Goal: Check status: Check status

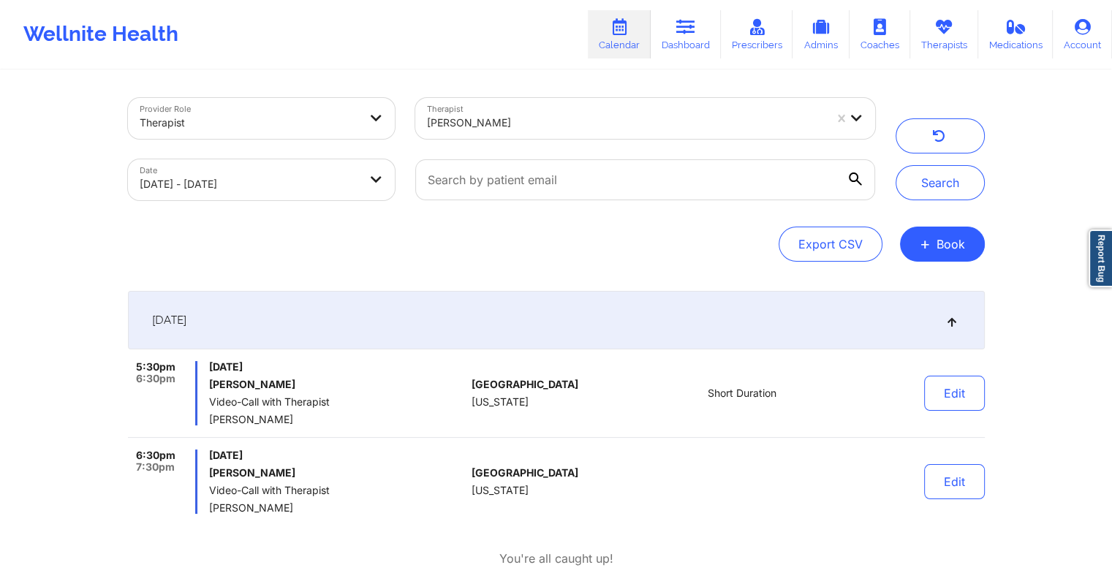
click at [713, 322] on div "[DATE]" at bounding box center [556, 320] width 857 height 58
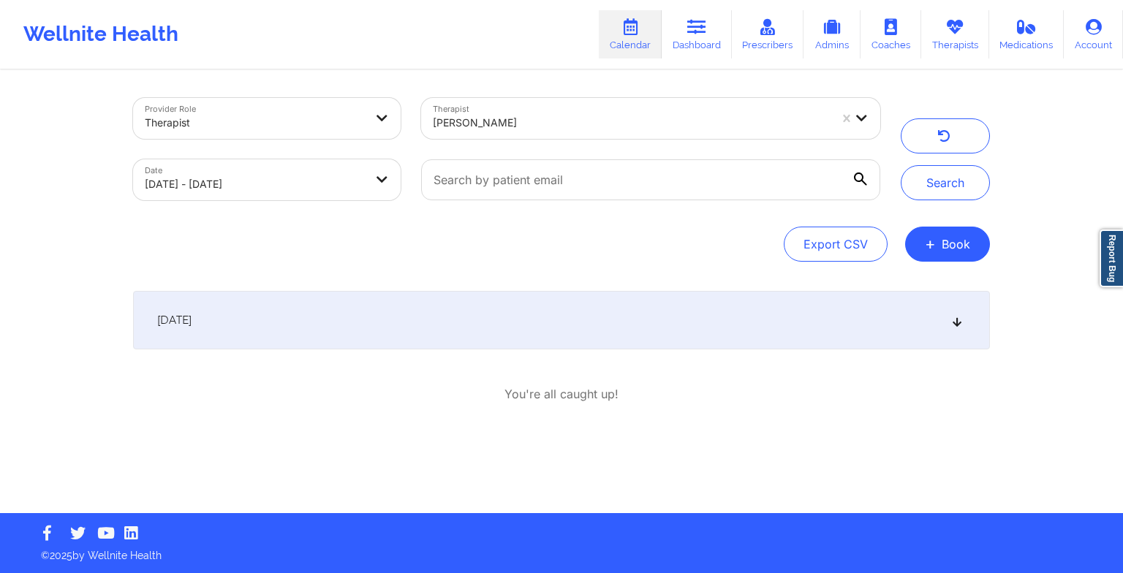
click at [713, 322] on div "[DATE]" at bounding box center [561, 320] width 857 height 58
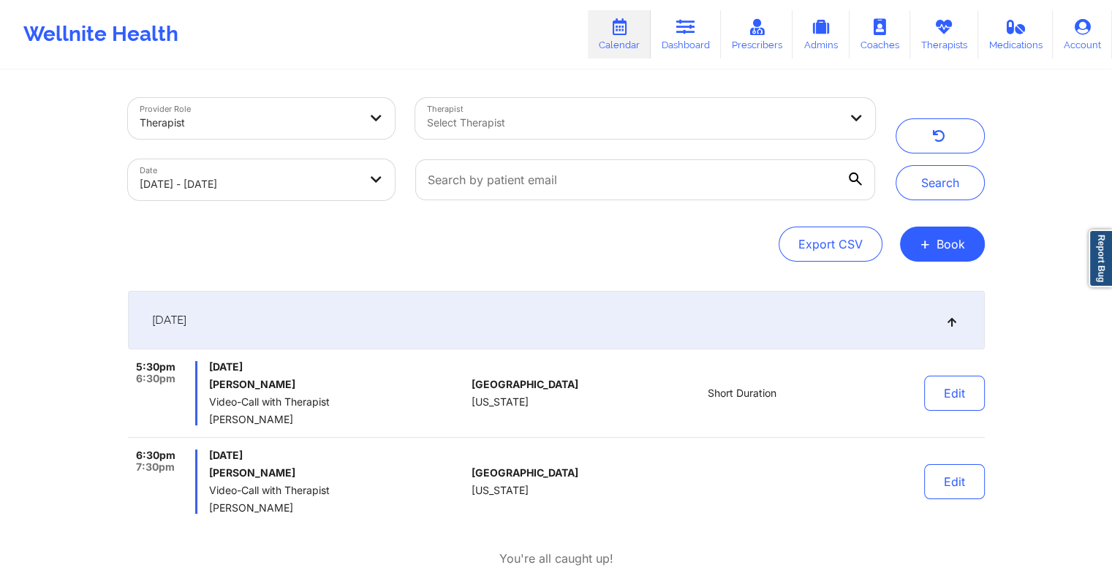
click at [648, 339] on div "[DATE]" at bounding box center [556, 320] width 857 height 58
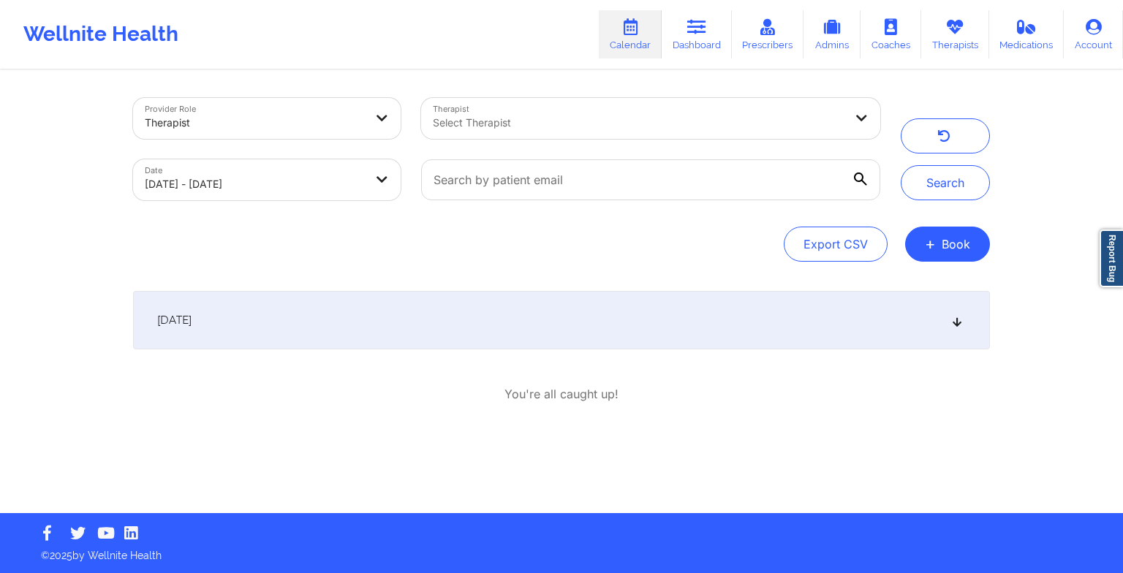
click at [648, 339] on div "[DATE]" at bounding box center [561, 320] width 857 height 58
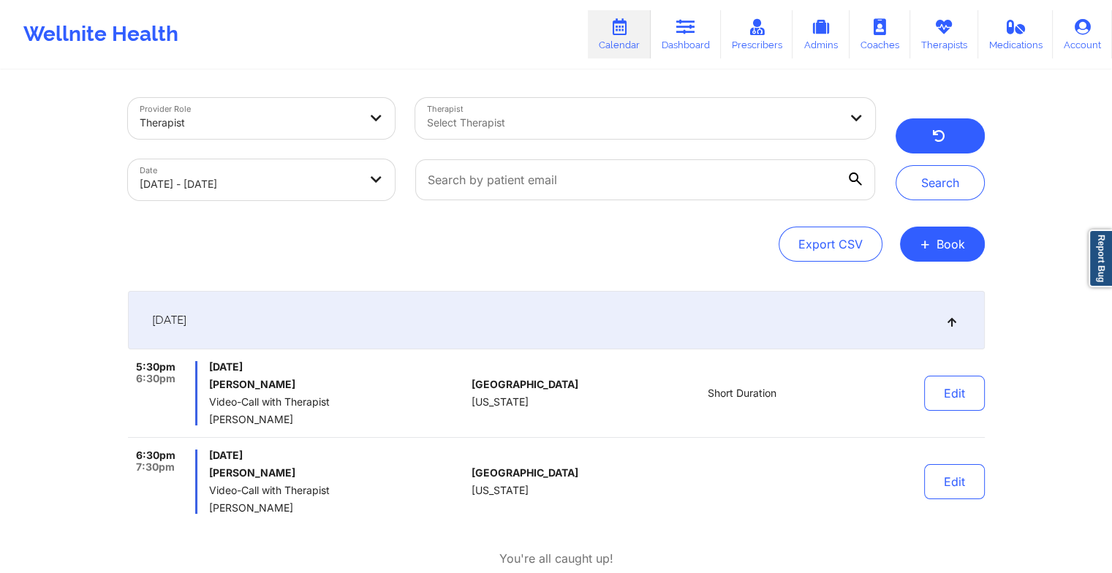
click at [972, 128] on button "button" at bounding box center [939, 135] width 89 height 35
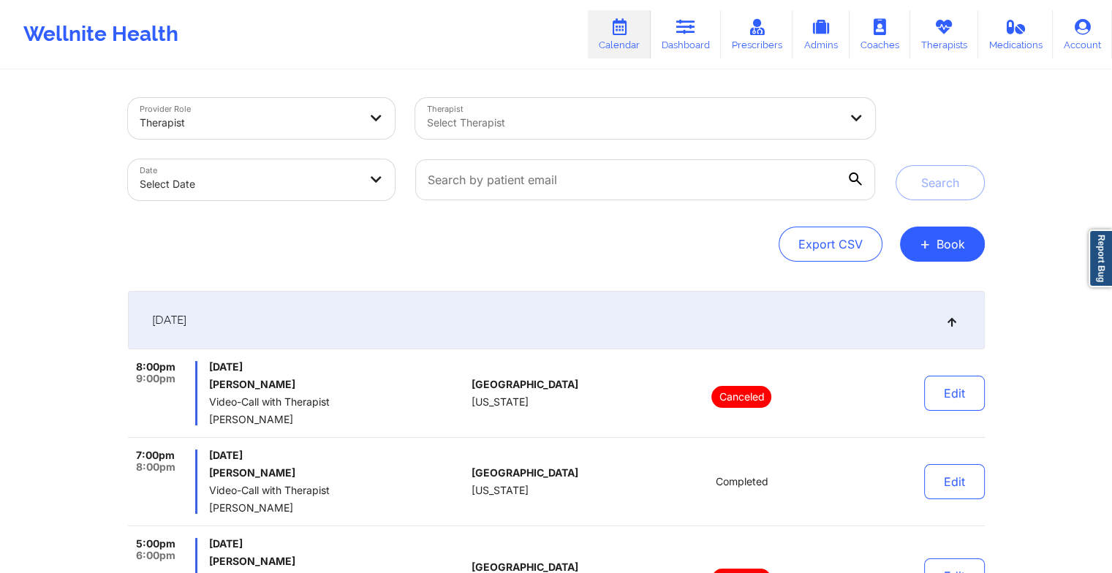
click at [518, 344] on div "[DATE]" at bounding box center [556, 320] width 857 height 58
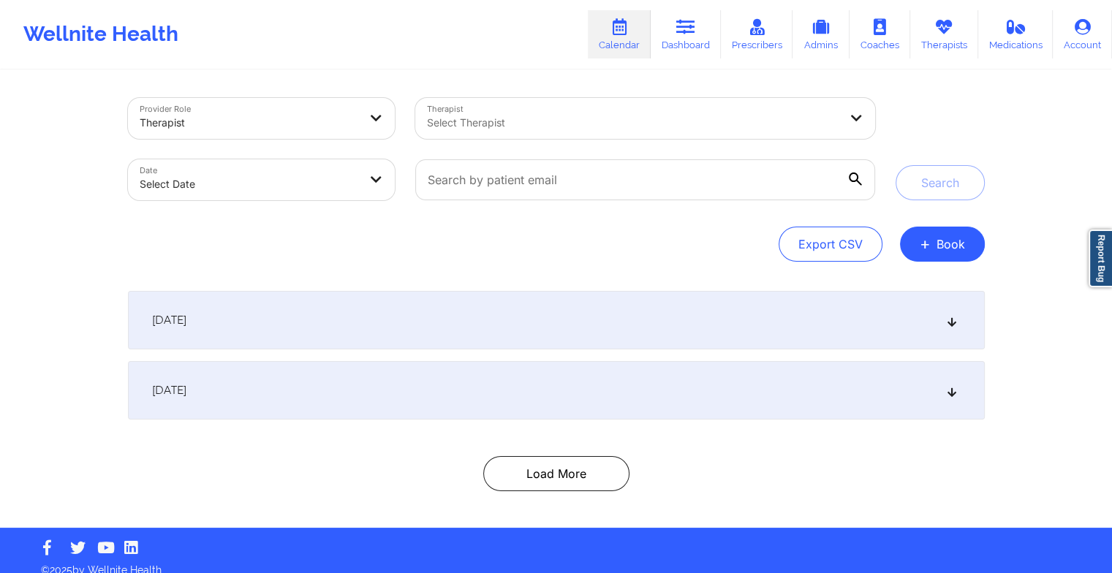
scroll to position [15, 0]
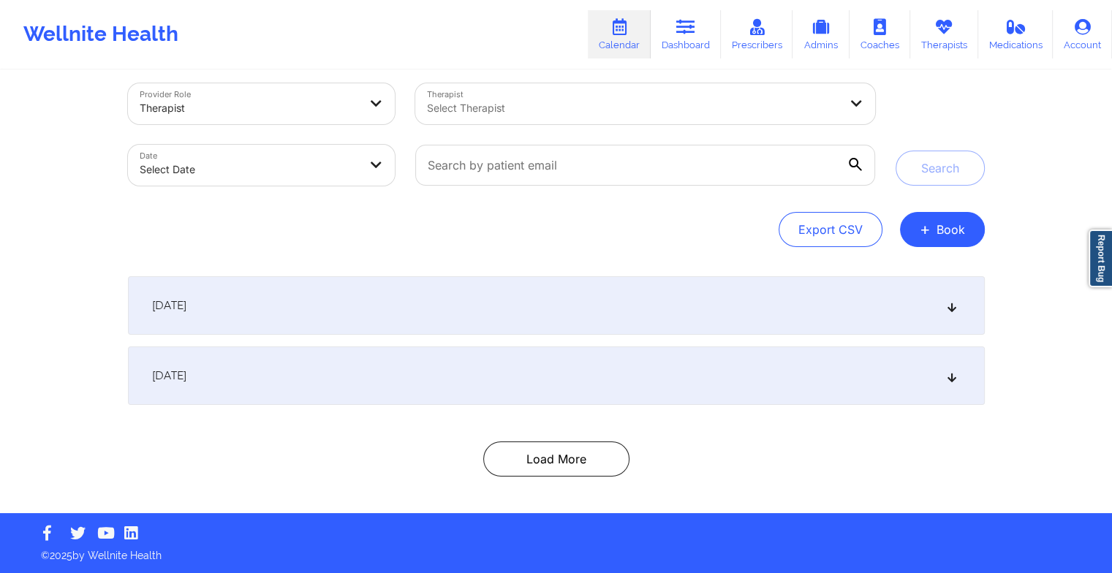
click at [512, 373] on div "[DATE]" at bounding box center [556, 375] width 857 height 58
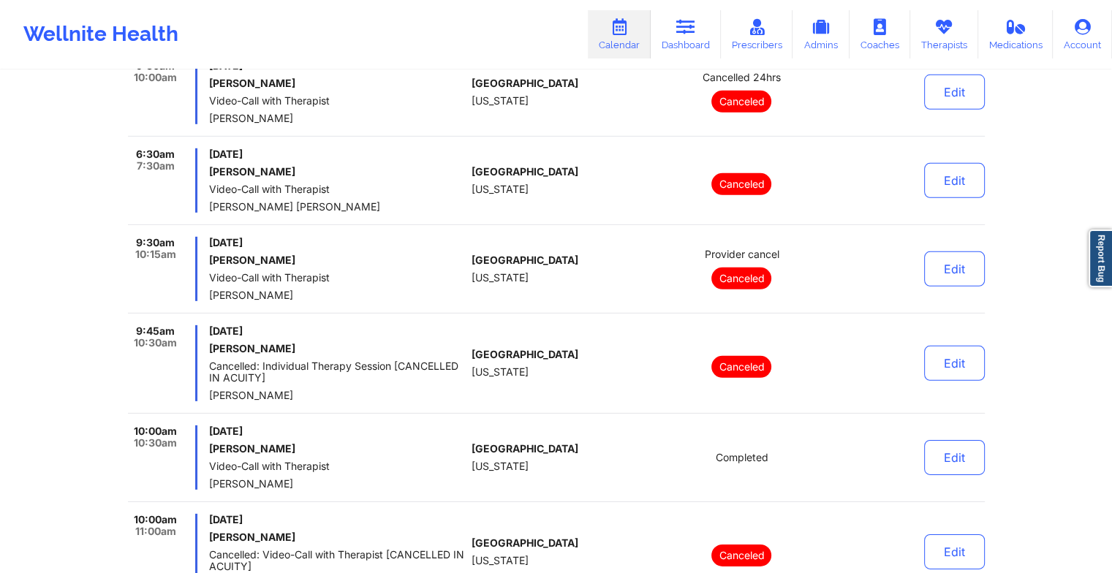
scroll to position [4880, 0]
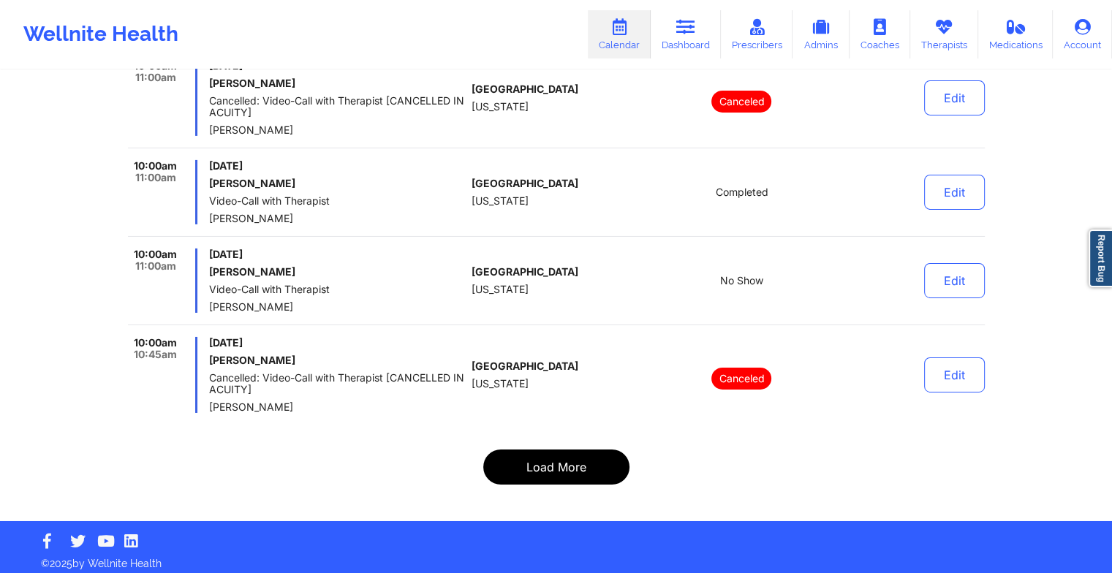
click at [577, 462] on button "Load More" at bounding box center [556, 466] width 146 height 35
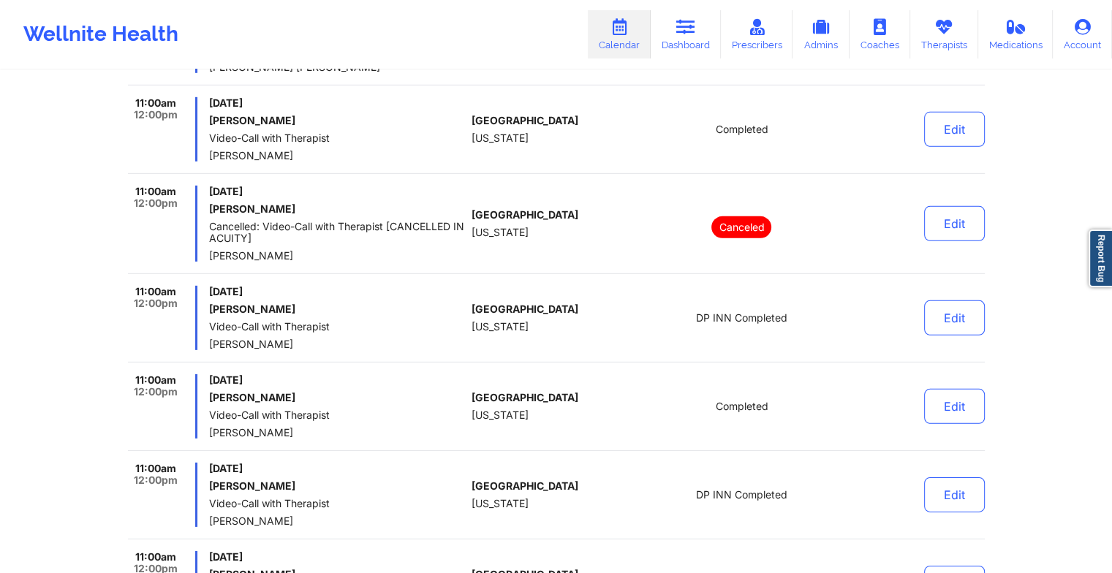
scroll to position [4738, 0]
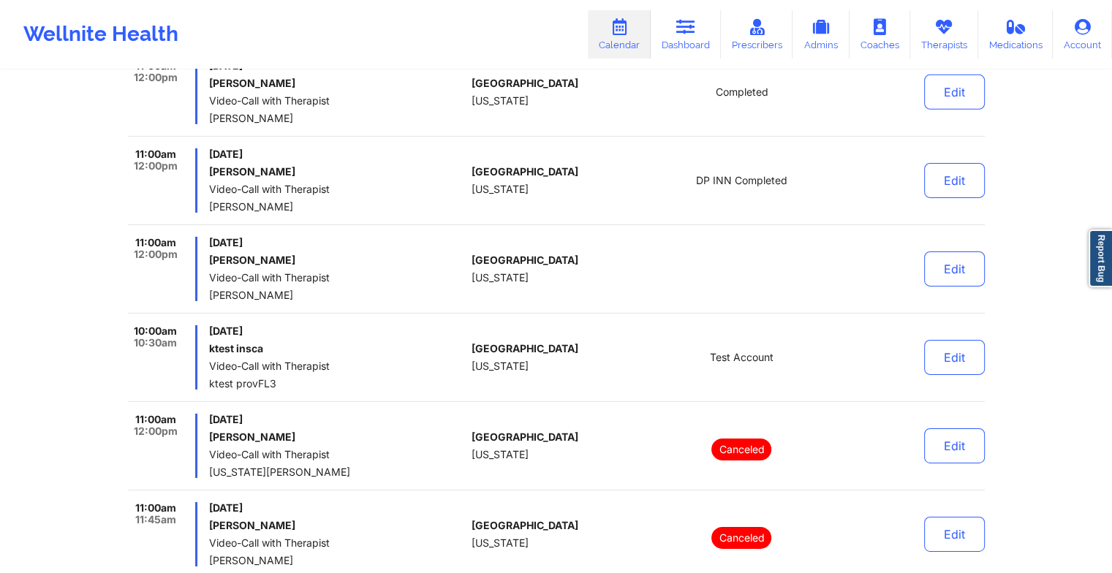
click at [520, 414] on div "[GEOGRAPHIC_DATA] [US_STATE]" at bounding box center [552, 446] width 162 height 64
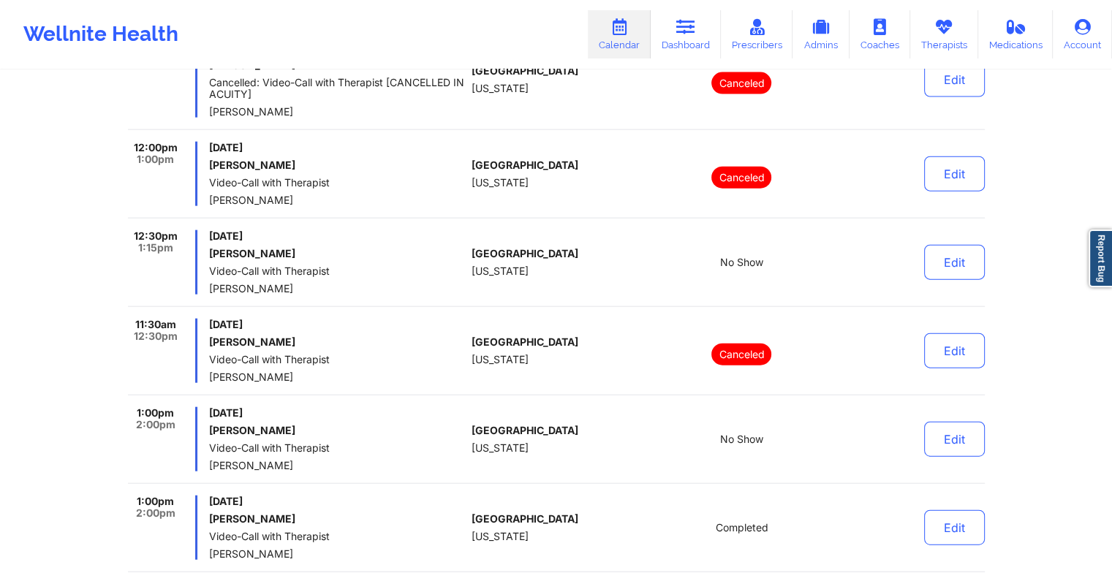
scroll to position [9240, 0]
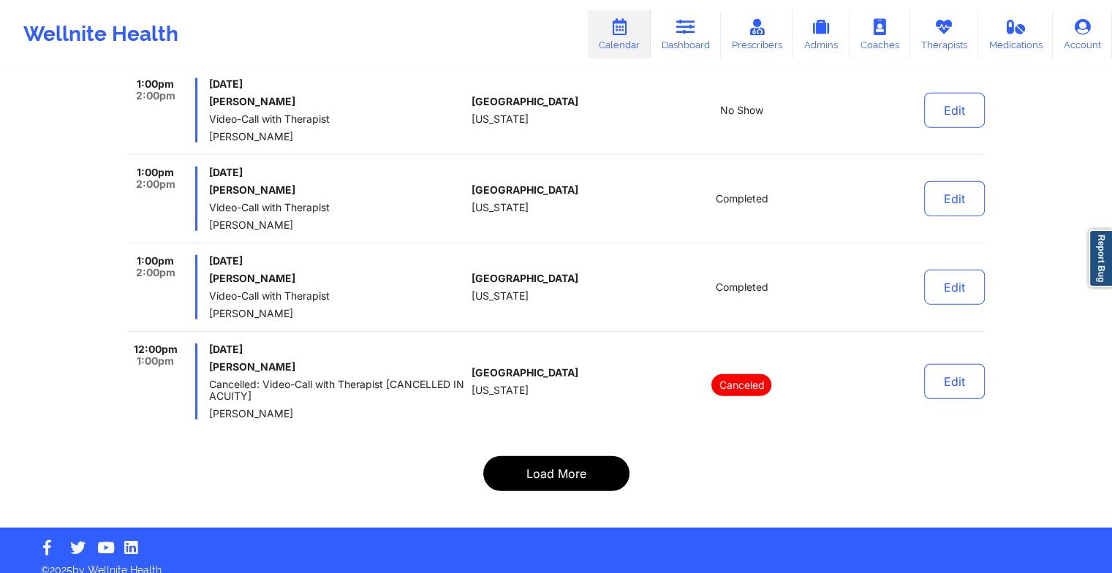
click at [591, 460] on button "Load More" at bounding box center [556, 473] width 146 height 35
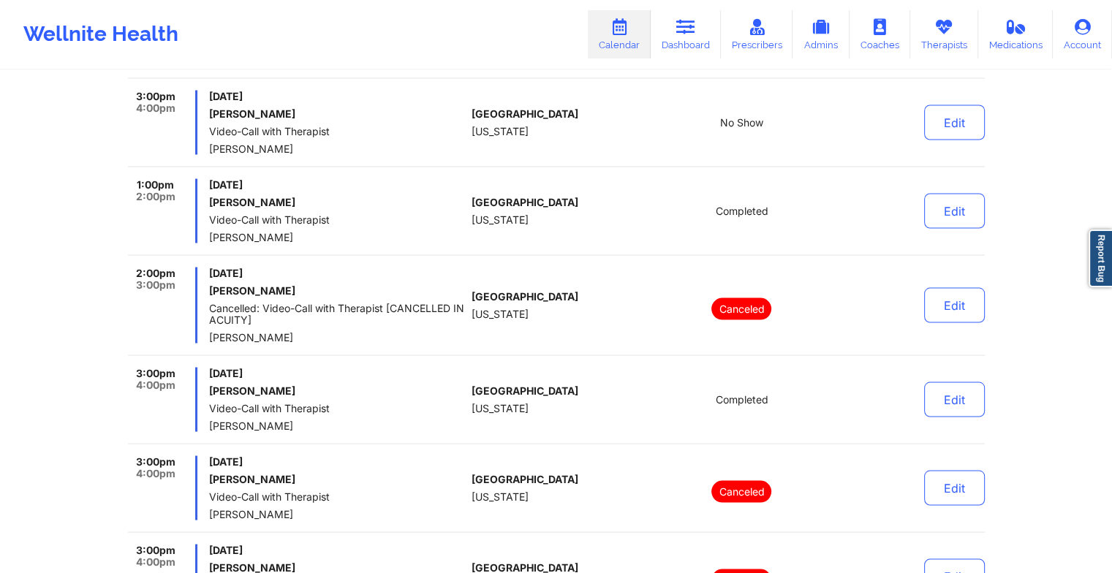
scroll to position [9299, 0]
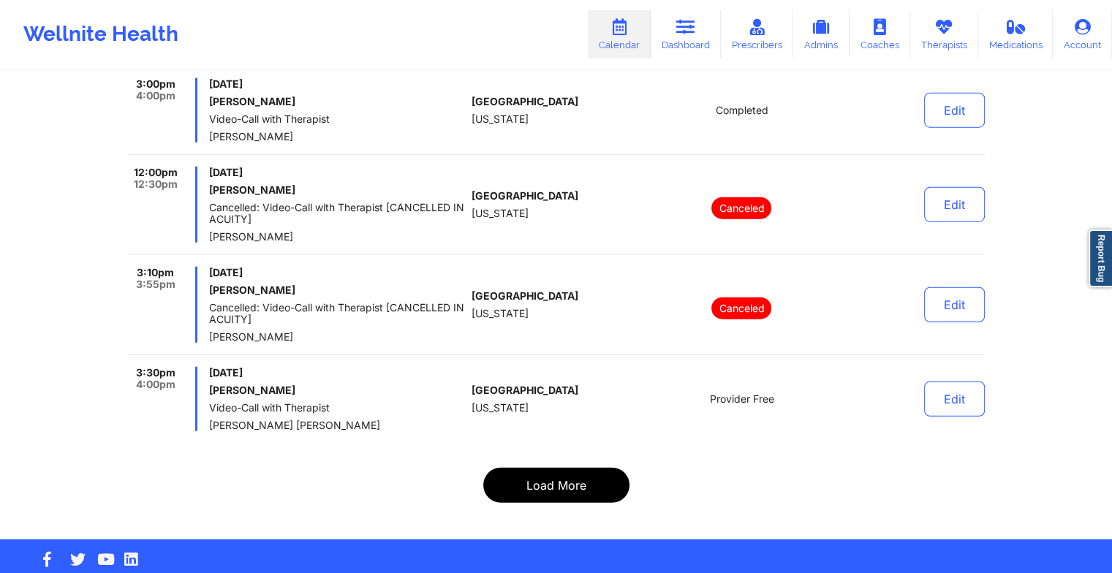
click at [608, 468] on button "Load More" at bounding box center [556, 485] width 146 height 35
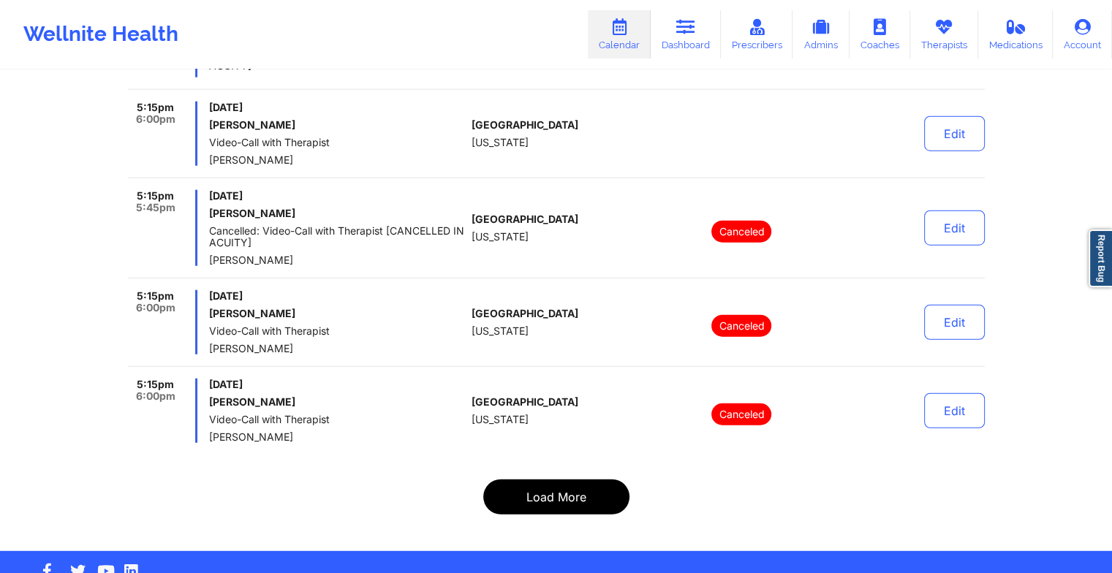
click at [535, 479] on button "Load More" at bounding box center [556, 496] width 146 height 35
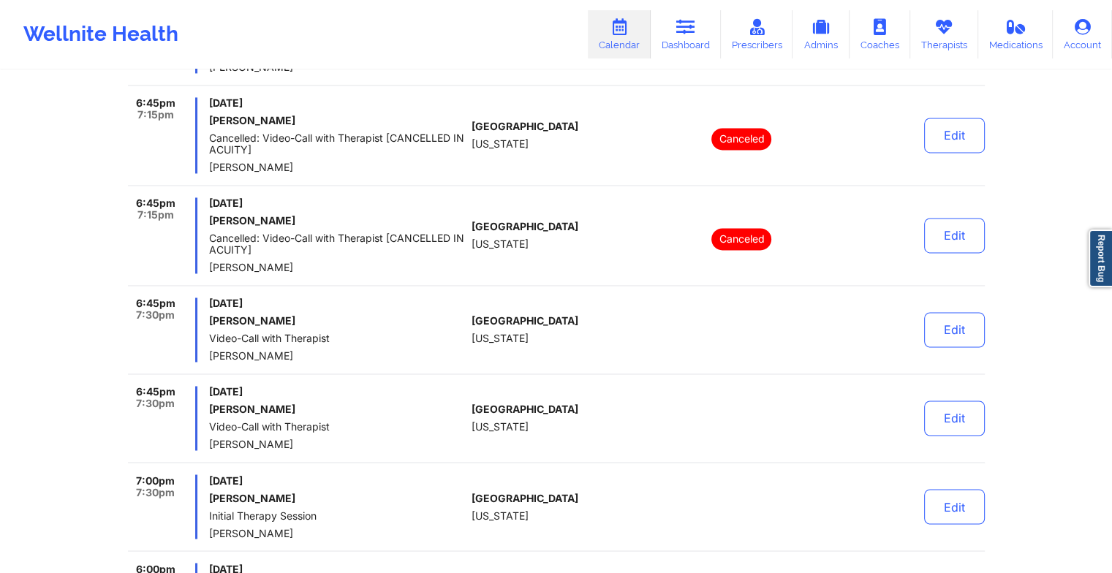
scroll to position [7890, 0]
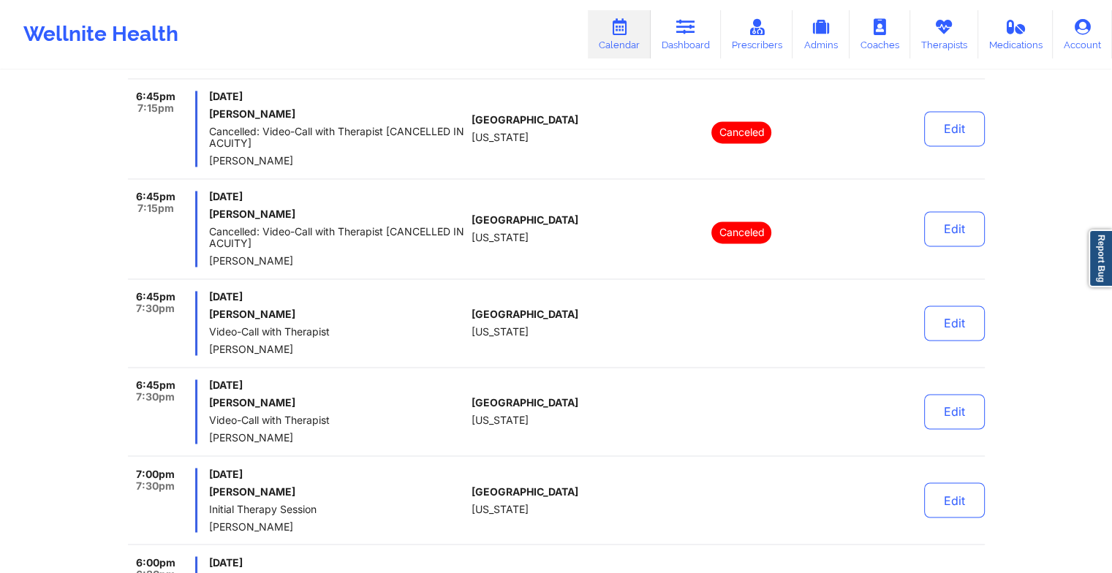
drag, startPoint x: 307, startPoint y: 423, endPoint x: 134, endPoint y: 368, distance: 181.0
click at [134, 379] on div "6:45pm 7:30pm [DATE] [PERSON_NAME] Video-Call with Therapist [PERSON_NAME]" at bounding box center [297, 411] width 338 height 64
drag, startPoint x: 134, startPoint y: 368, endPoint x: 231, endPoint y: 399, distance: 101.2
copy div "6:45pm 7:30pm [DATE] [PERSON_NAME] Video-Call with Therapist [PERSON_NAME]"
